Goal: Use online tool/utility

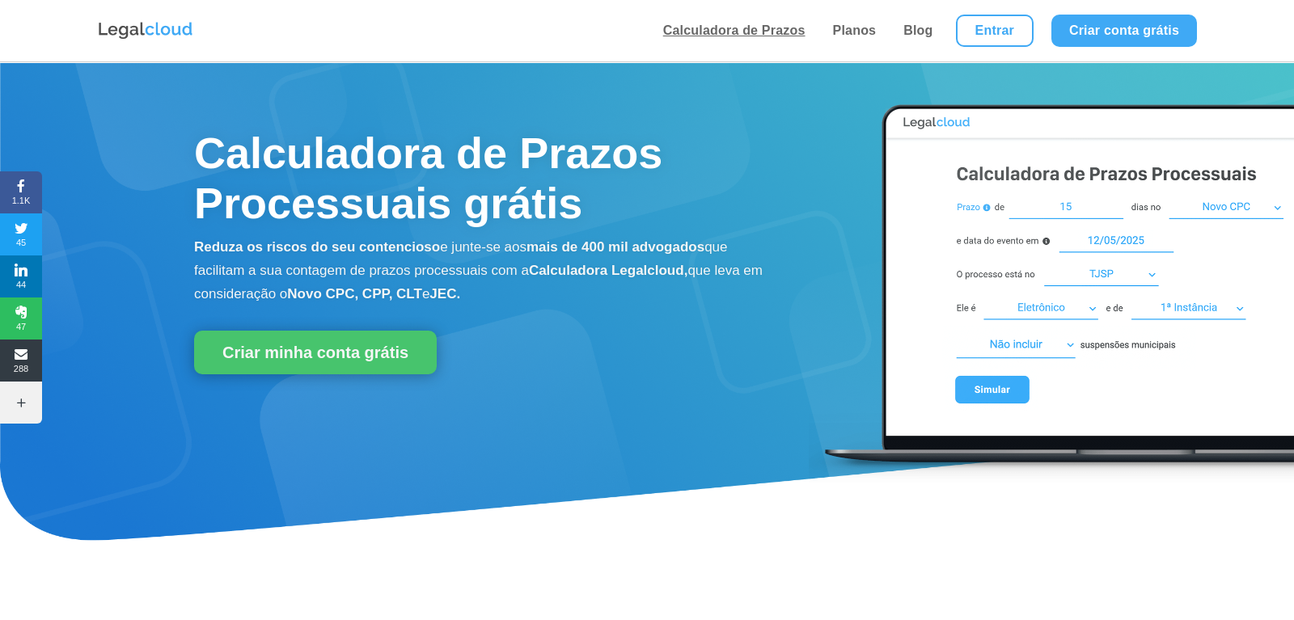
click at [751, 46] on link "Calculadora de Prazos" at bounding box center [734, 30] width 152 height 61
click at [740, 44] on link "Calculadora de Prazos" at bounding box center [734, 30] width 152 height 61
